Goal: Transaction & Acquisition: Book appointment/travel/reservation

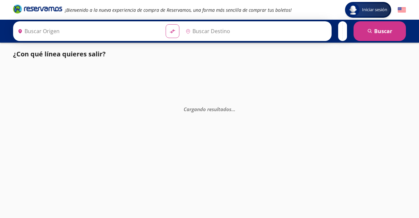
type input "[GEOGRAPHIC_DATA], [GEOGRAPHIC_DATA]"
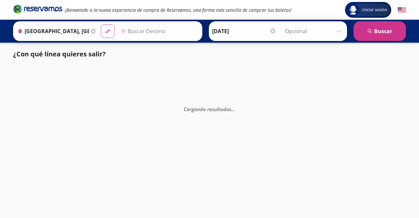
type input "Querétaro, Querétaro"
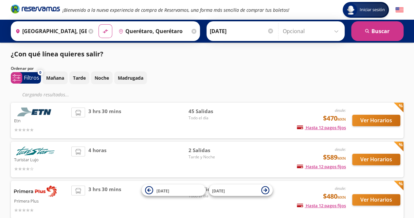
scroll to position [36, 0]
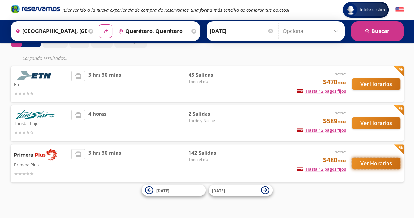
click at [372, 161] on button "Ver Horarios" at bounding box center [376, 162] width 48 height 11
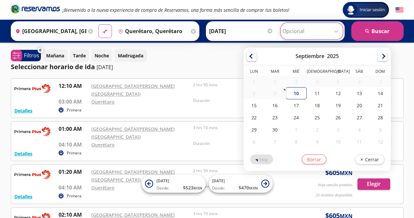
click at [293, 30] on input "Opcional" at bounding box center [311, 31] width 59 height 16
click at [292, 92] on div "10" at bounding box center [296, 93] width 21 height 12
type input "[DATE]"
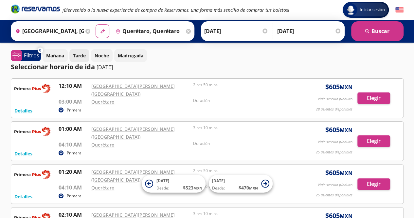
click at [80, 55] on p "Tarde" at bounding box center [79, 55] width 13 height 7
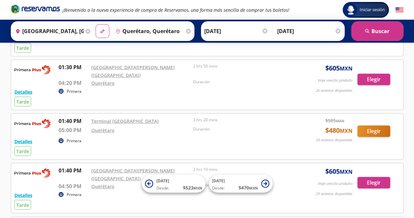
scroll to position [851, 0]
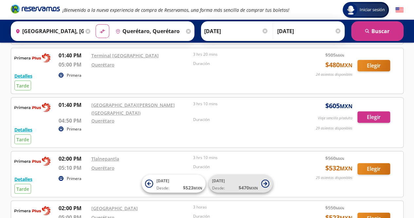
click at [265, 182] on icon at bounding box center [265, 183] width 4 height 4
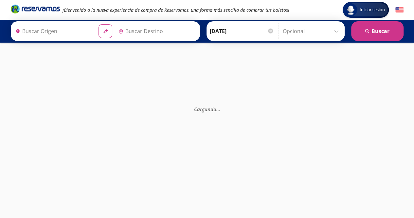
type input "Querétaro, Querétaro"
type input "[GEOGRAPHIC_DATA], [GEOGRAPHIC_DATA]"
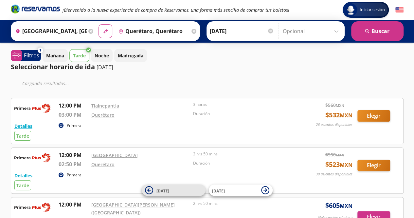
click at [148, 189] on icon at bounding box center [149, 190] width 4 height 4
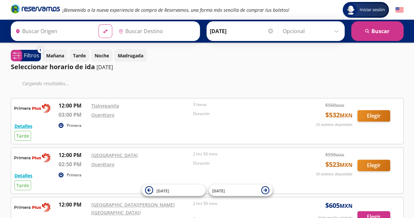
type input "[GEOGRAPHIC_DATA], [GEOGRAPHIC_DATA]"
type input "Querétaro, Querétaro"
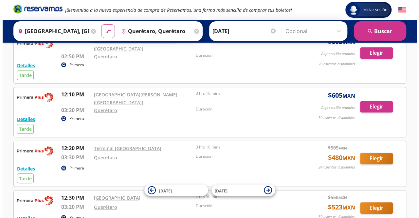
scroll to position [262, 0]
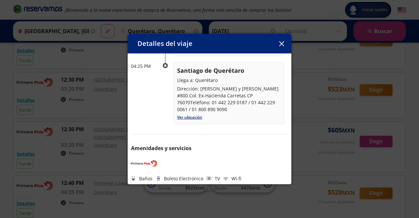
scroll to position [0, 0]
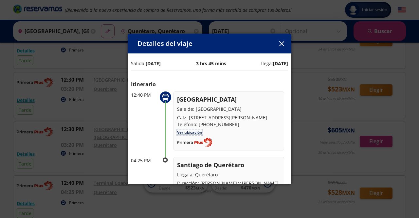
click at [190, 135] on link "Ver ubicación" at bounding box center [189, 132] width 25 height 6
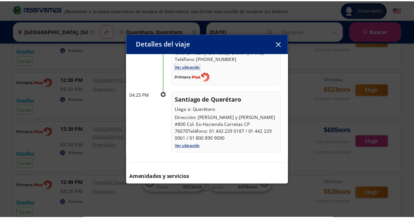
scroll to position [94, 0]
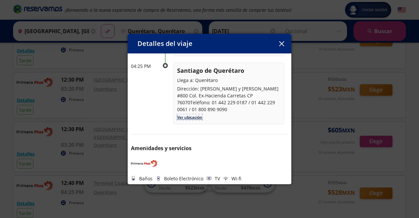
click at [194, 116] on link "Ver ubicación" at bounding box center [189, 117] width 25 height 6
click at [282, 43] on icon "button" at bounding box center [281, 43] width 5 height 5
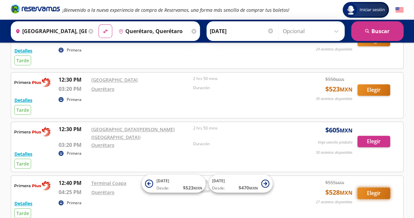
click at [371, 187] on button "Elegir" at bounding box center [373, 192] width 33 height 11
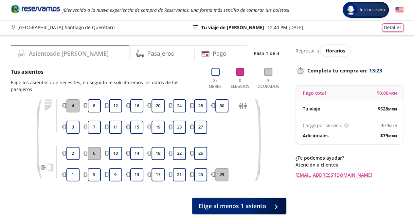
click at [27, 53] on div "Asientos de [PERSON_NAME]" at bounding box center [70, 53] width 118 height 16
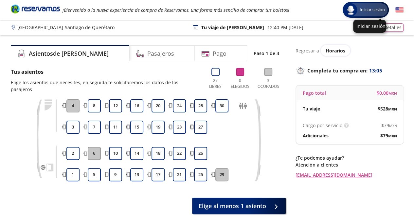
click at [370, 9] on span "Iniciar sesión" at bounding box center [372, 10] width 30 height 7
